Goal: Check status

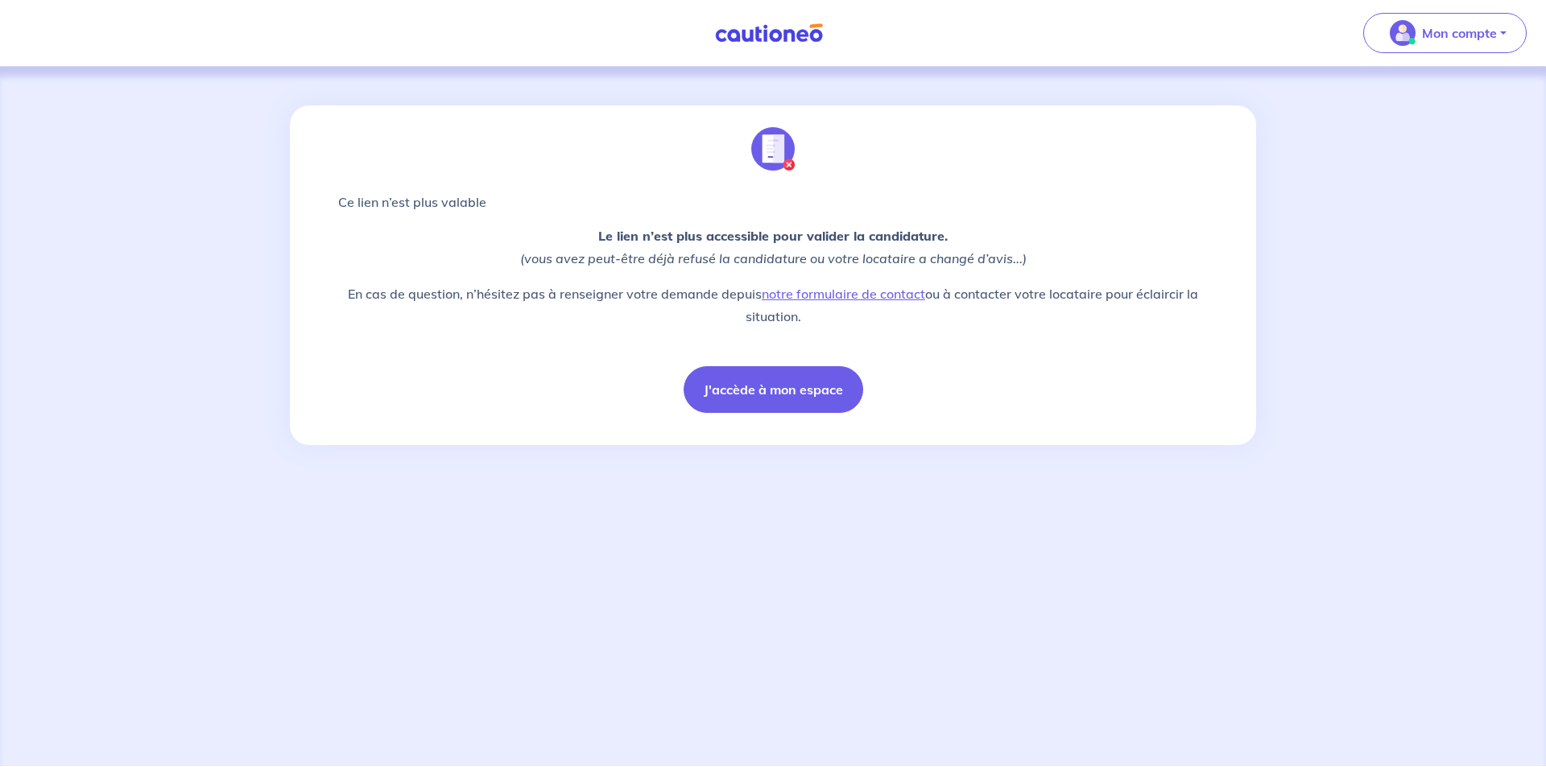
click at [792, 39] on img at bounding box center [769, 33] width 121 height 20
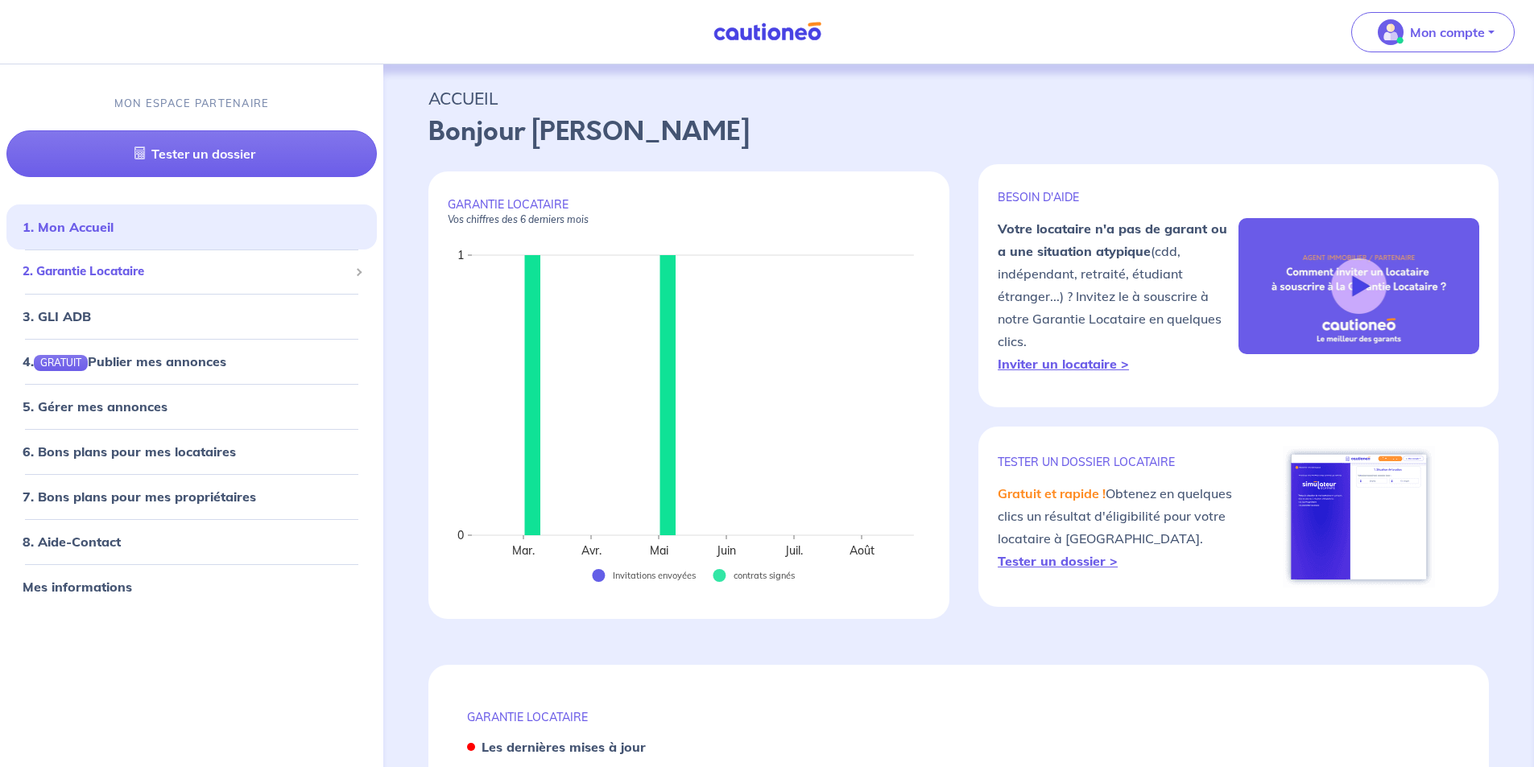
click at [154, 268] on span "2. Garantie Locataire" at bounding box center [186, 272] width 326 height 19
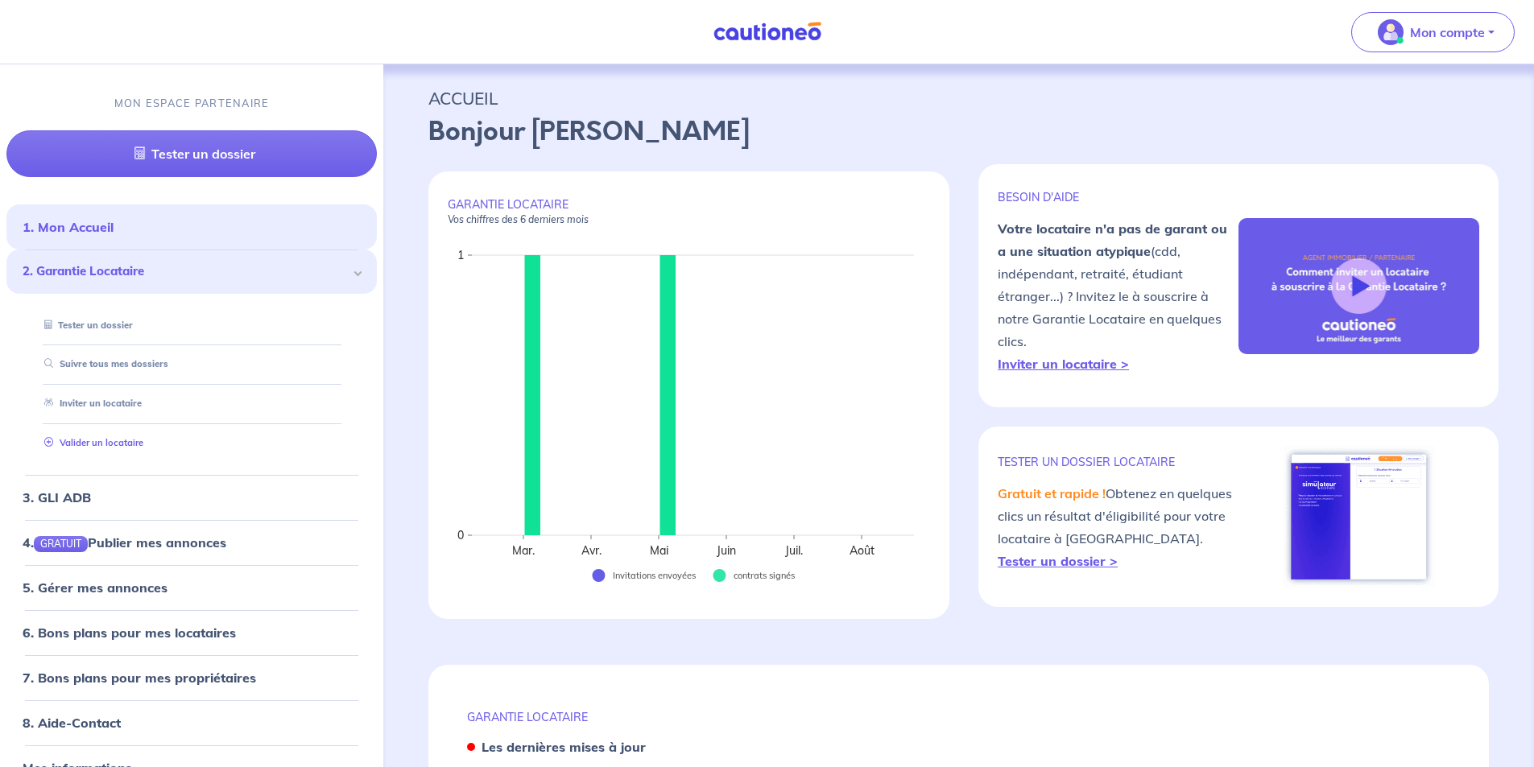
click at [104, 441] on link "Valider un locataire" at bounding box center [90, 442] width 105 height 11
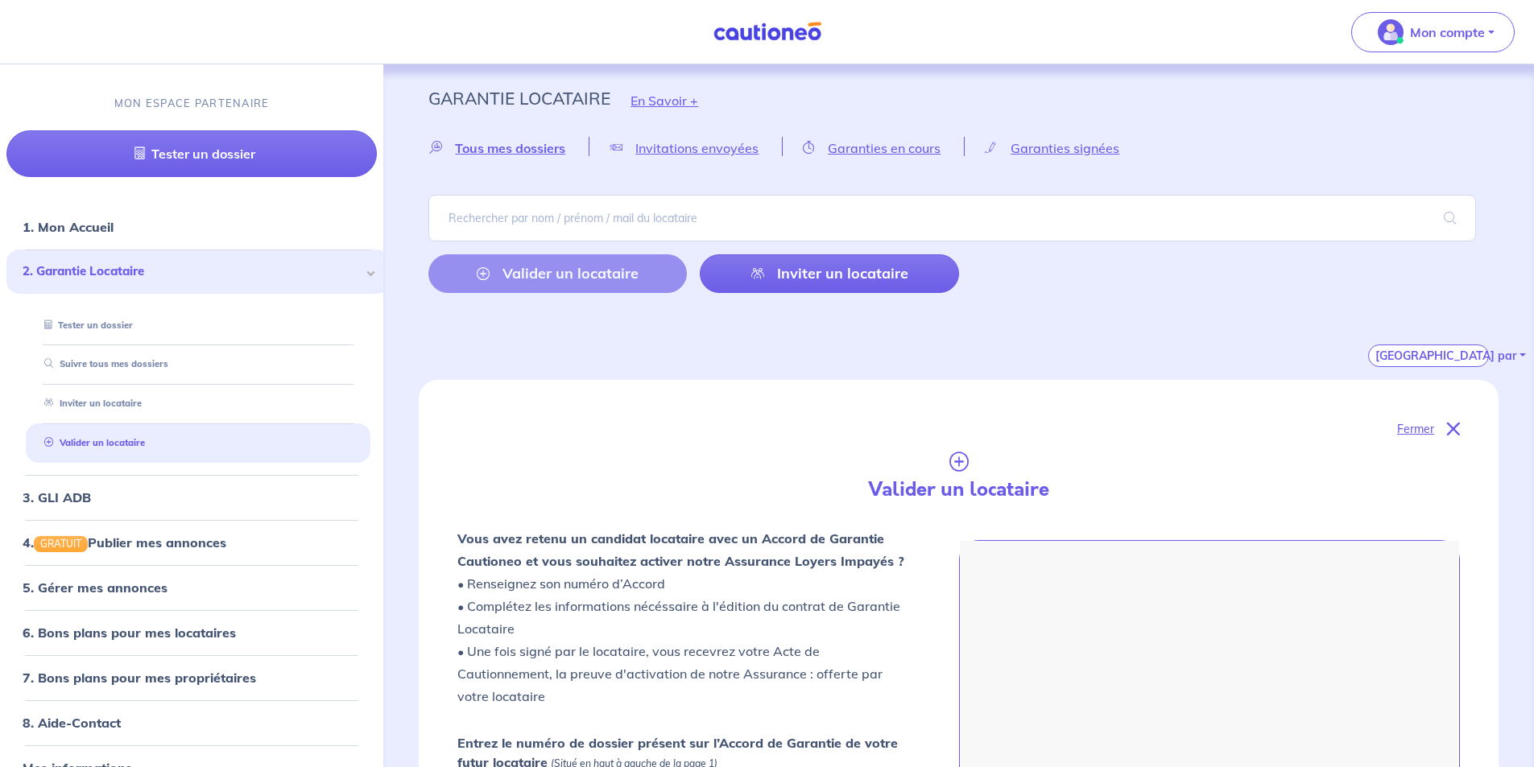
scroll to position [431, 0]
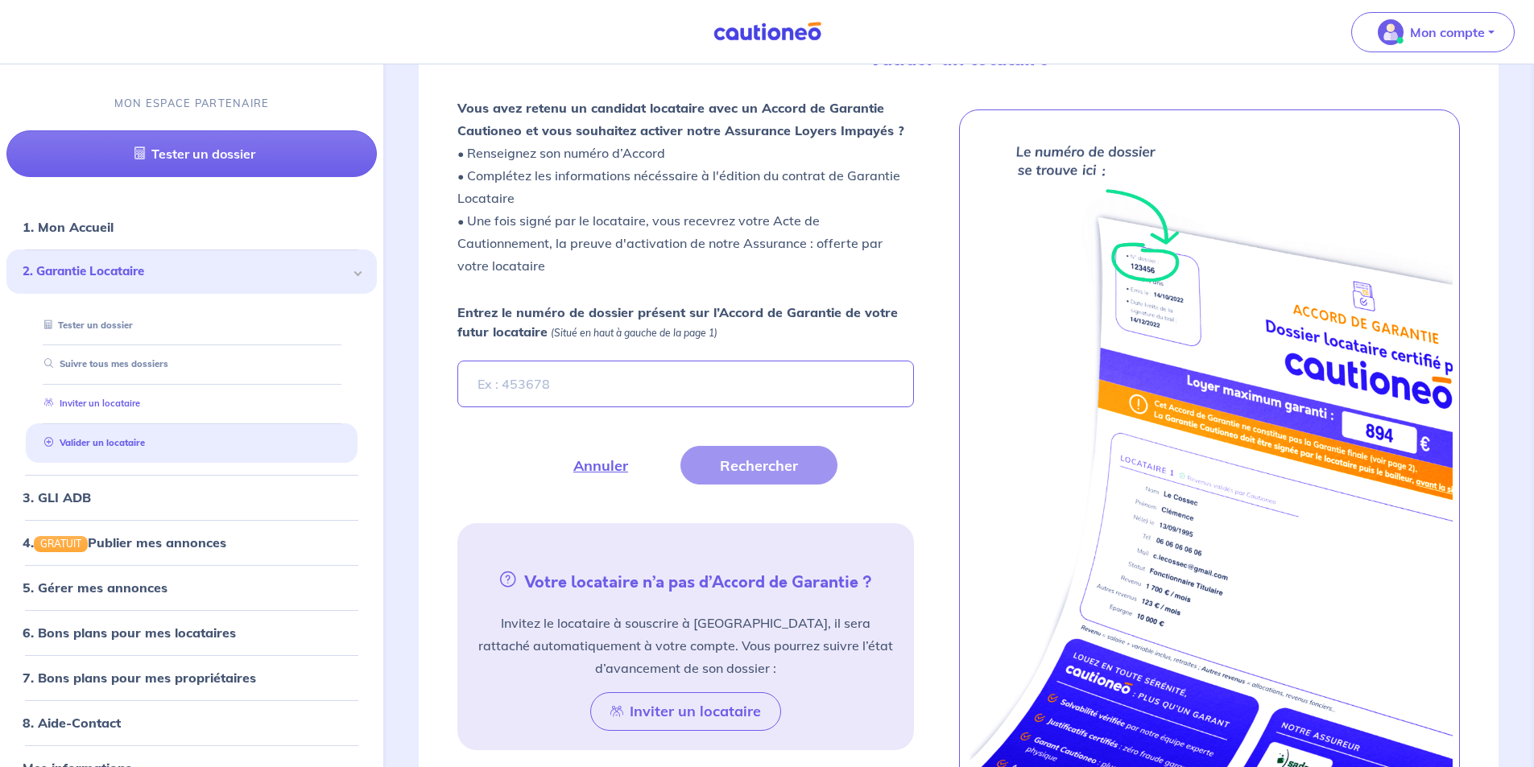
click at [106, 399] on link "Inviter un locataire" at bounding box center [89, 404] width 102 height 11
select select "FR"
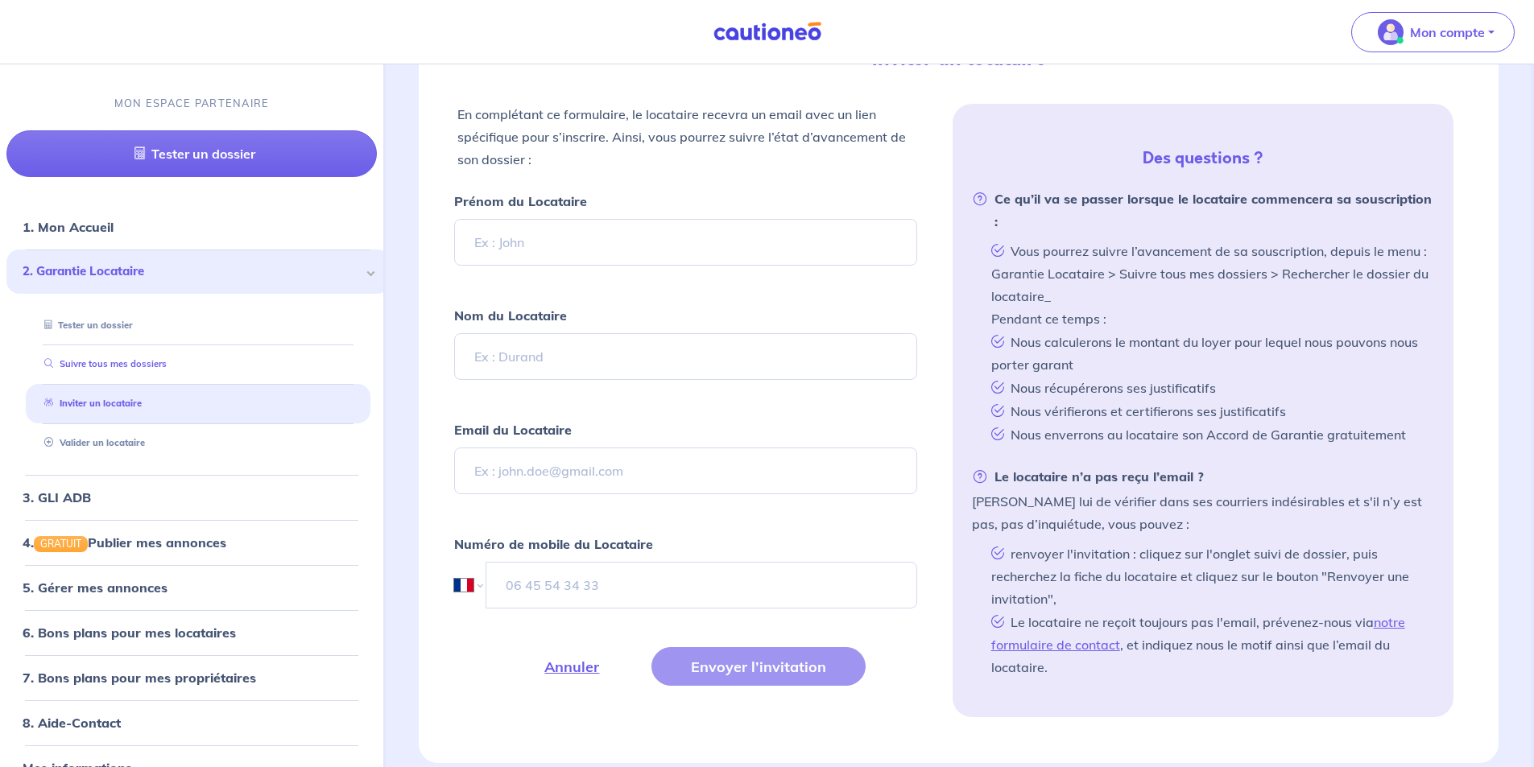
click at [114, 366] on link "Suivre tous mes dossiers" at bounding box center [102, 364] width 129 height 11
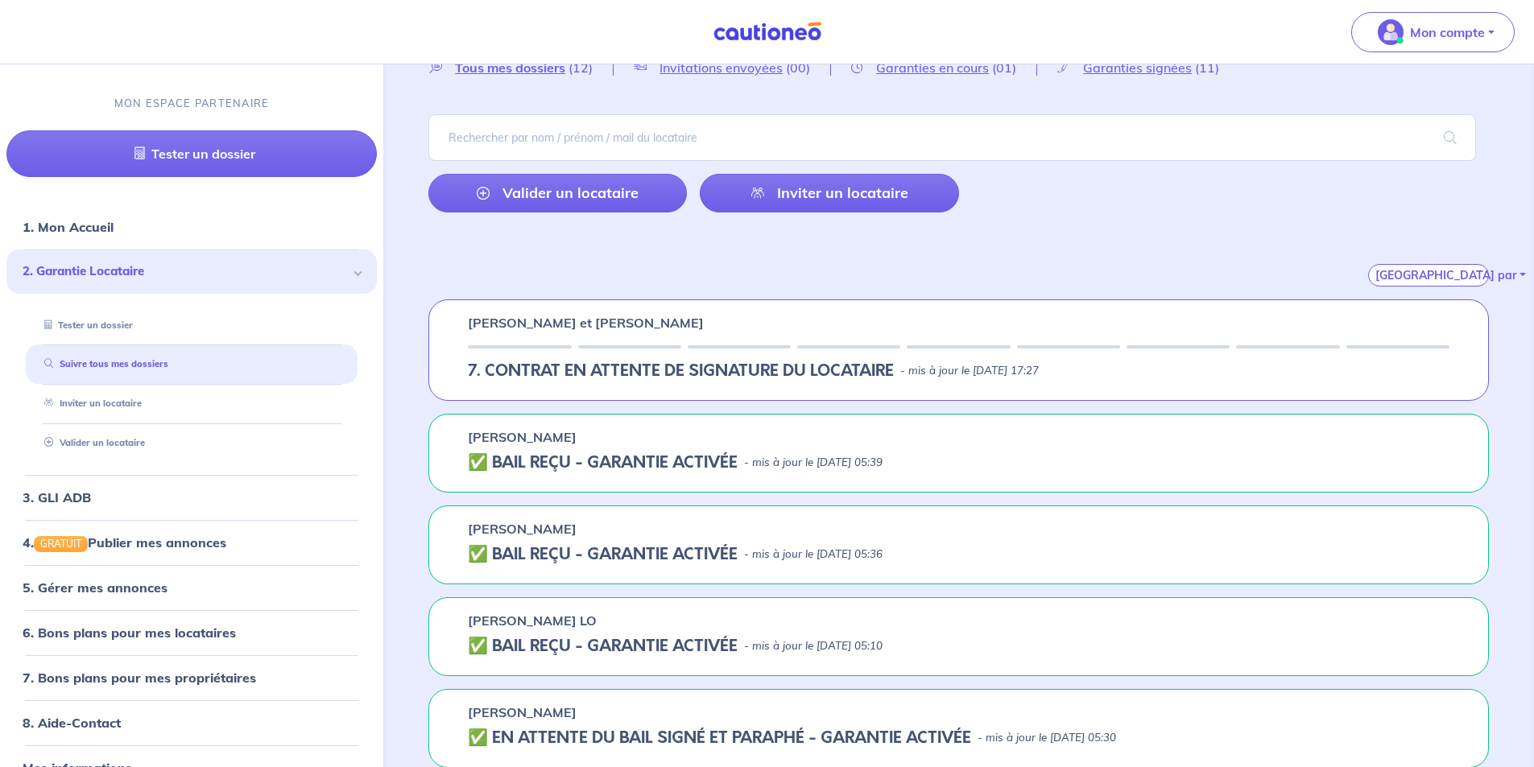
scroll to position [161, 0]
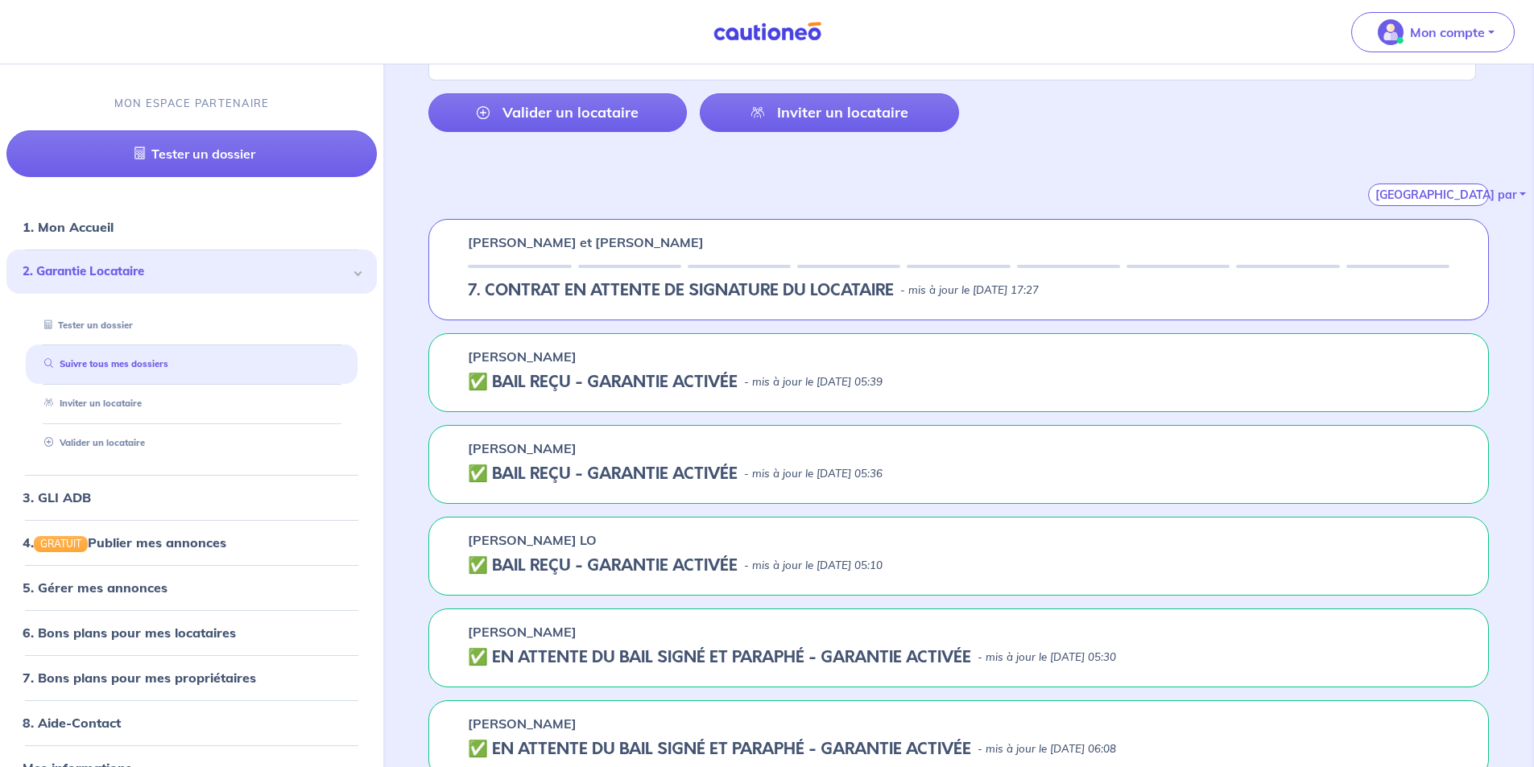
click at [835, 293] on h5 "7. CONTRAT EN ATTENTE DE SIGNATURE DU LOCATAIRE" at bounding box center [681, 290] width 426 height 19
click at [613, 287] on h5 "7. CONTRAT EN ATTENTE DE SIGNATURE DU LOCATAIRE" at bounding box center [681, 290] width 426 height 19
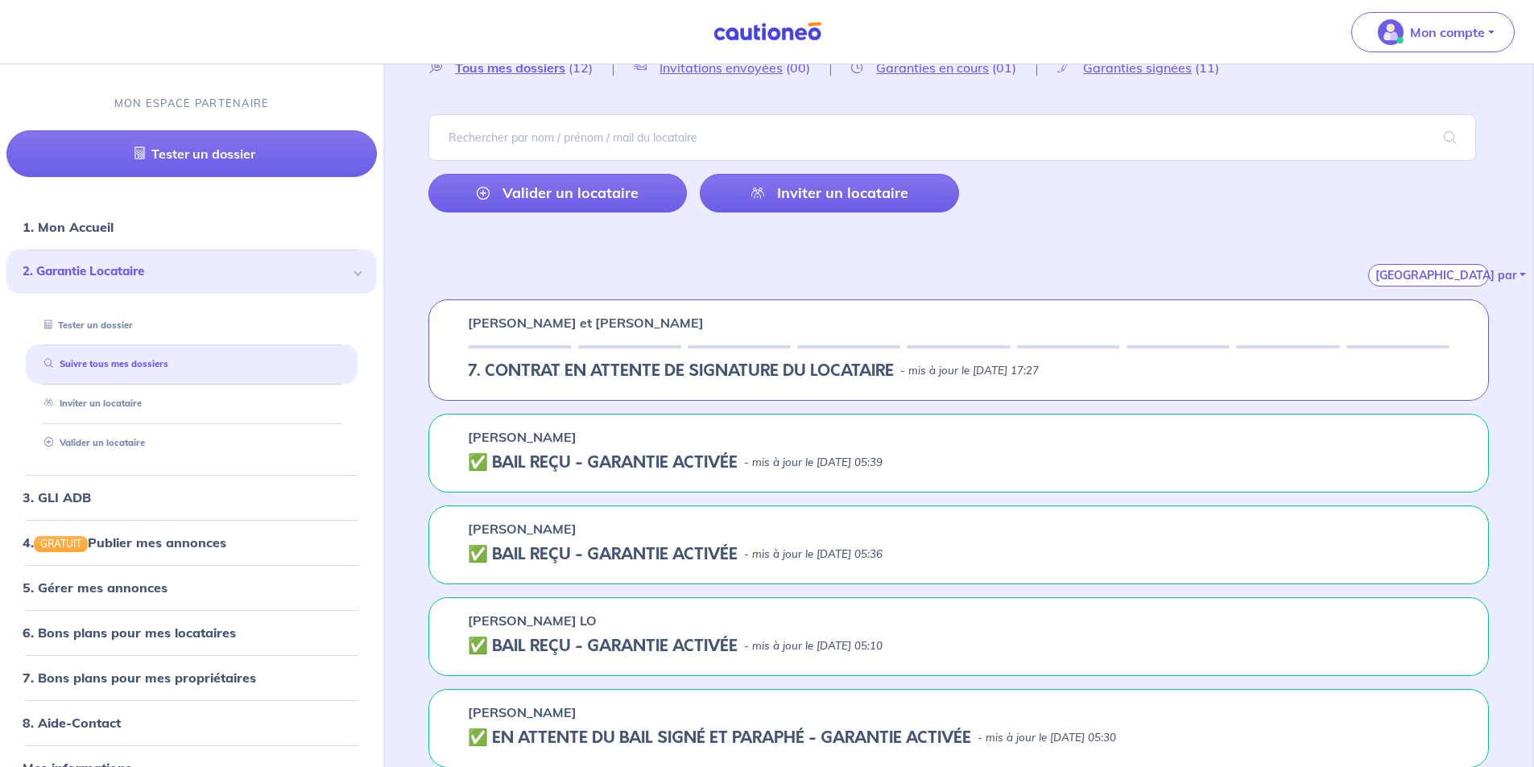
scroll to position [0, 0]
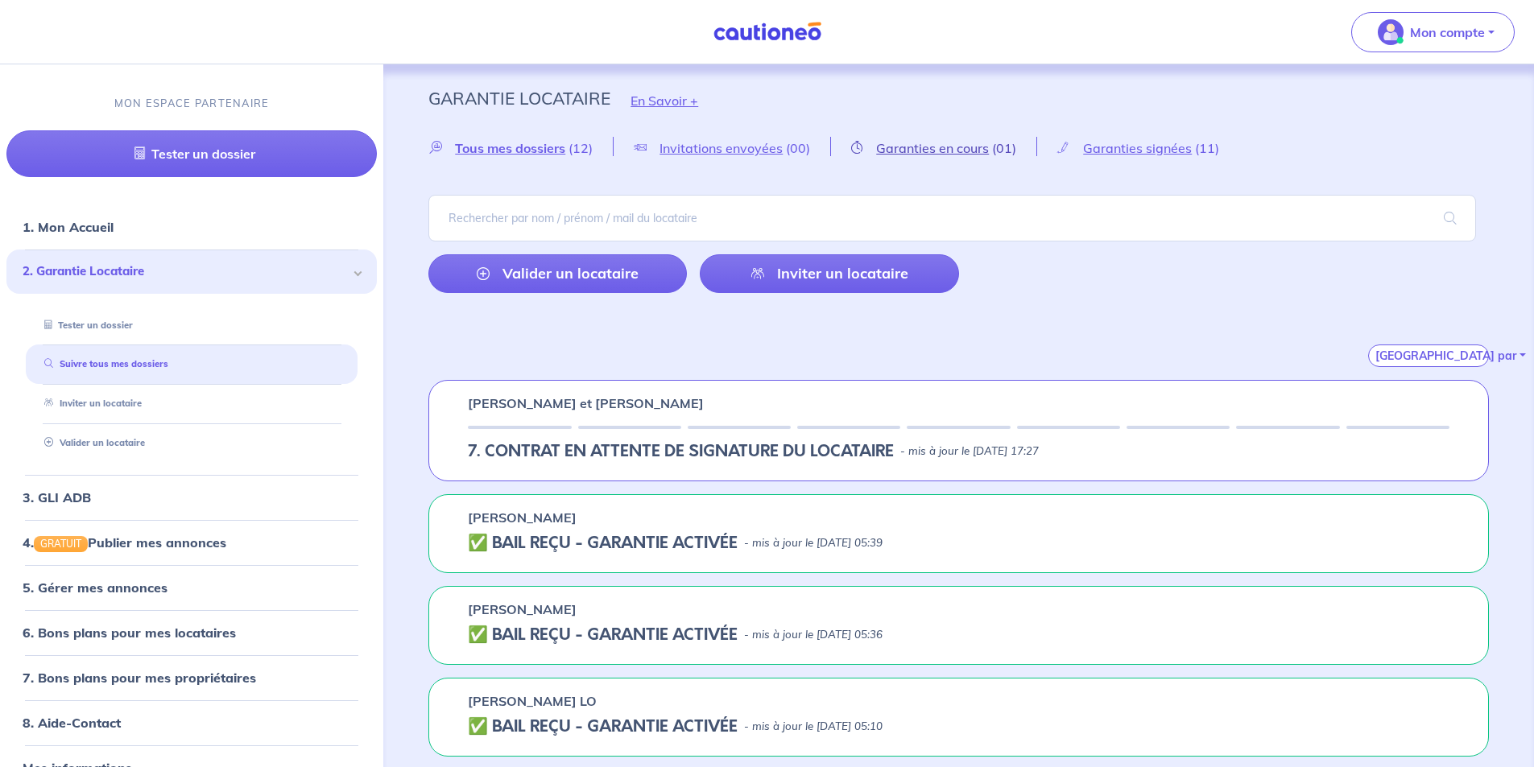
click at [937, 155] on span "Garanties en cours" at bounding box center [932, 148] width 113 height 16
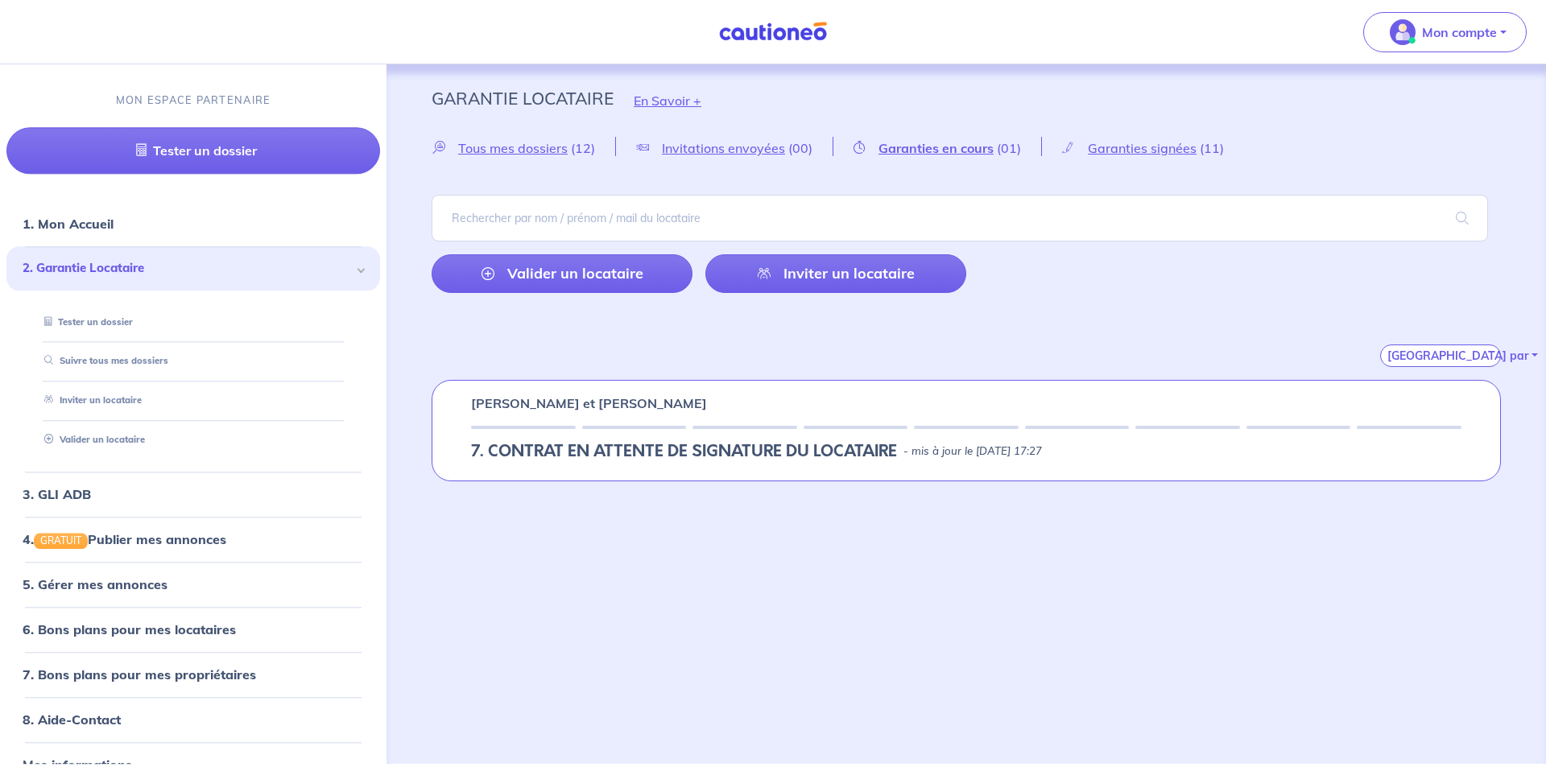
click at [831, 442] on h5 "7. CONTRAT EN ATTENTE DE SIGNATURE DU LOCATAIRE" at bounding box center [684, 451] width 426 height 19
click at [1128, 145] on span "Garanties signées" at bounding box center [1142, 148] width 109 height 16
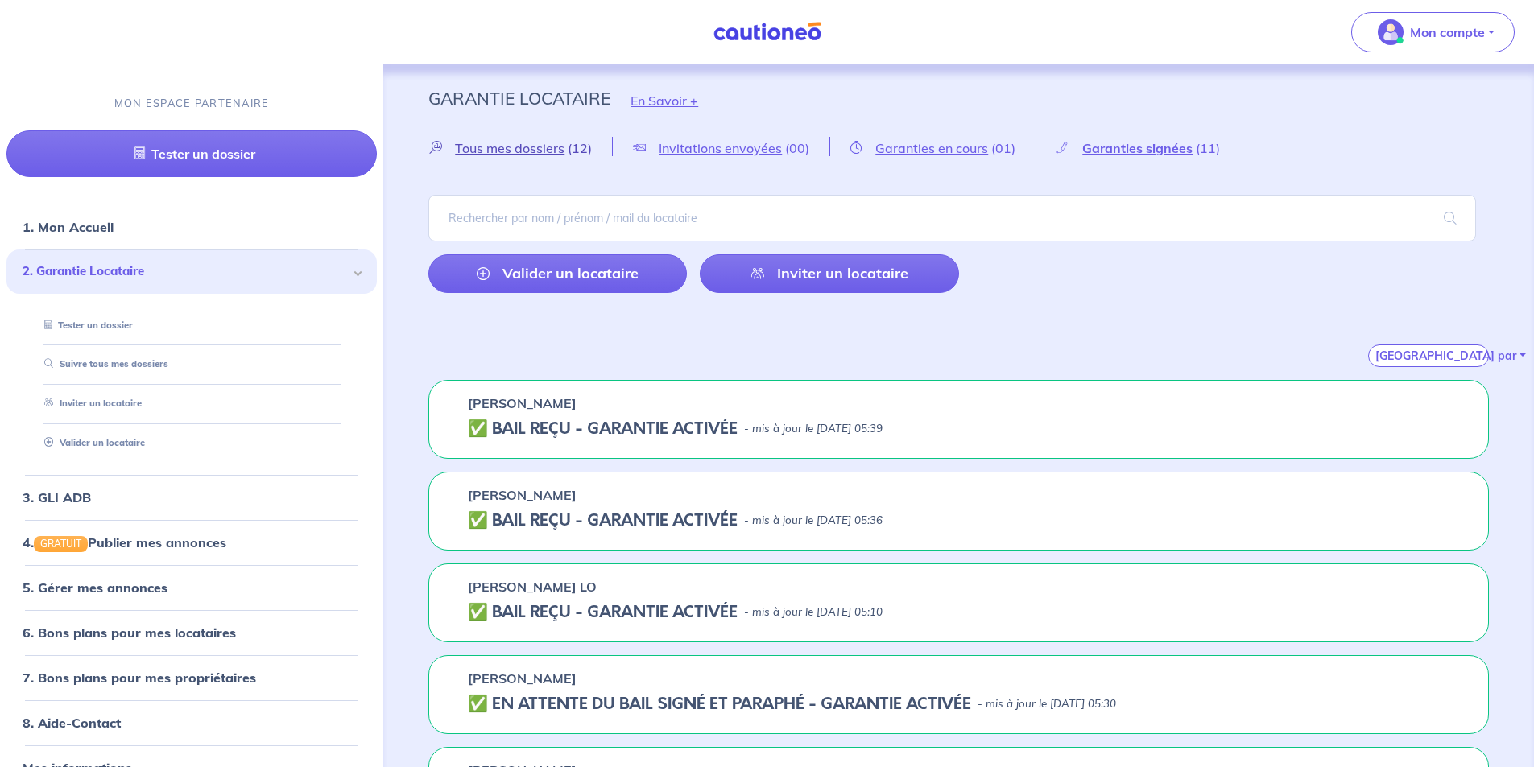
click at [544, 144] on span "Tous mes dossiers" at bounding box center [510, 148] width 110 height 16
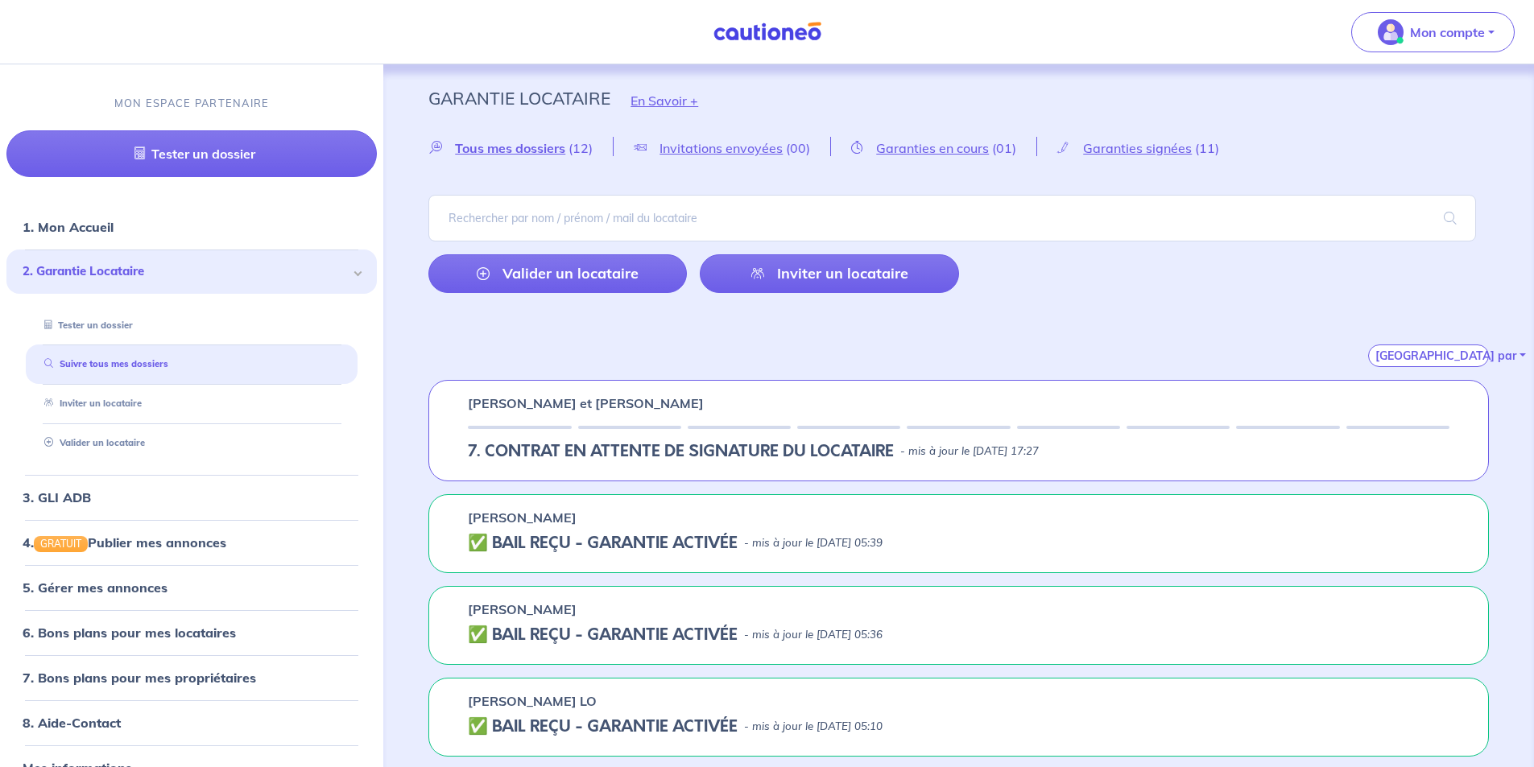
scroll to position [161, 0]
